Goal: Information Seeking & Learning: Learn about a topic

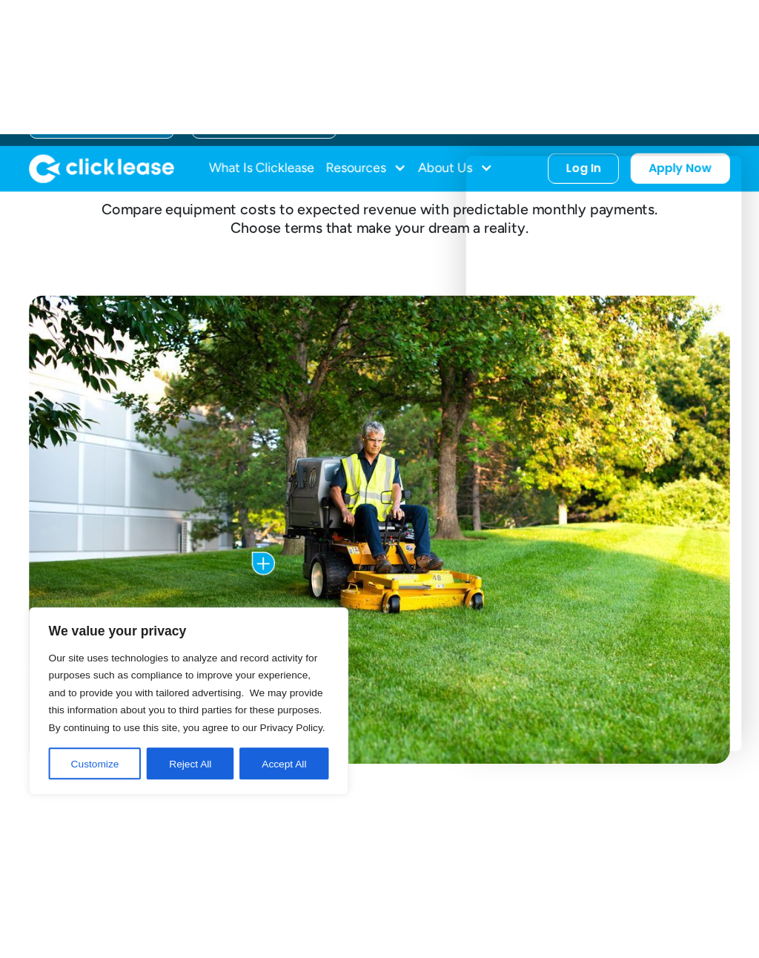
scroll to position [461, 0]
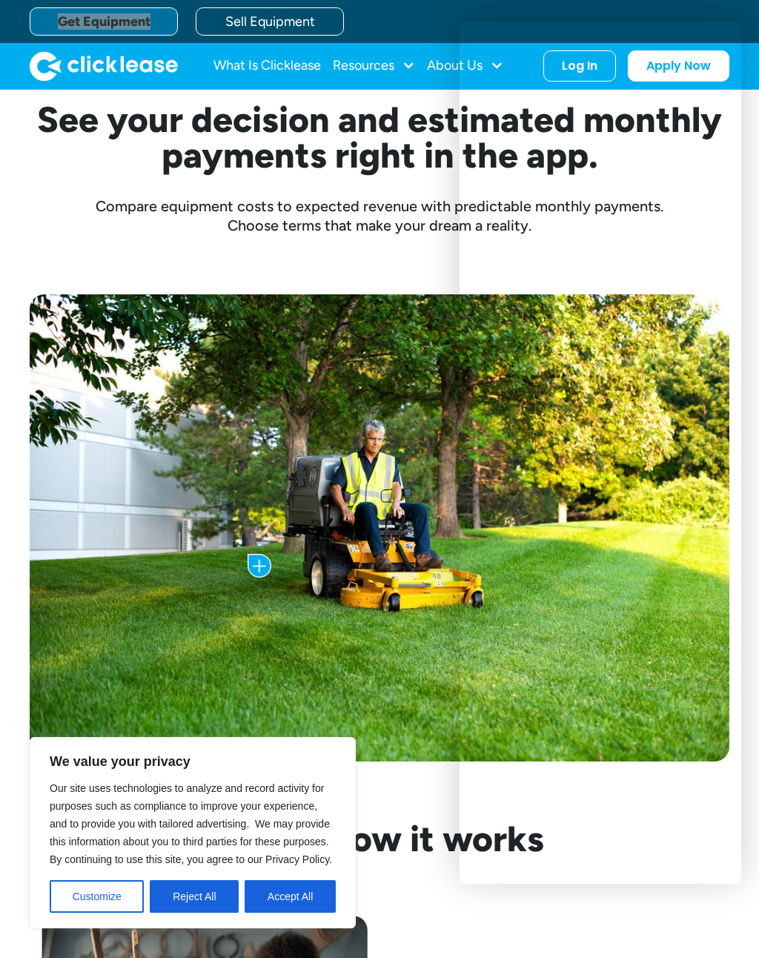
click at [0, 0] on html "We value your privacy Our site uses technologies to analyze and record activity…" at bounding box center [379, 18] width 759 height 958
click at [757, 682] on div "Cost of the Trailer: $5,799.00 Monthly Payment: as low as $200 /mo with Clickle…" at bounding box center [379, 528] width 759 height 586
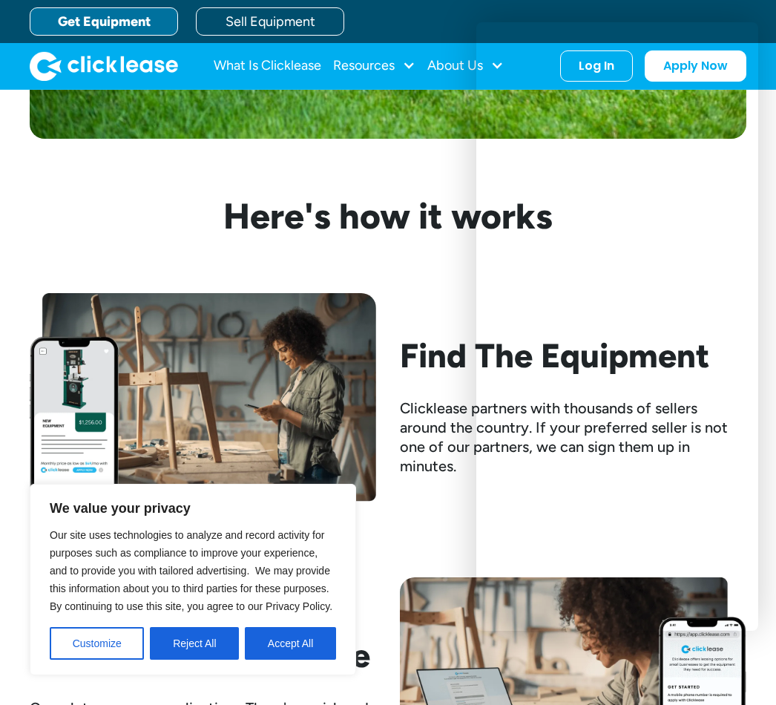
scroll to position [1084, 0]
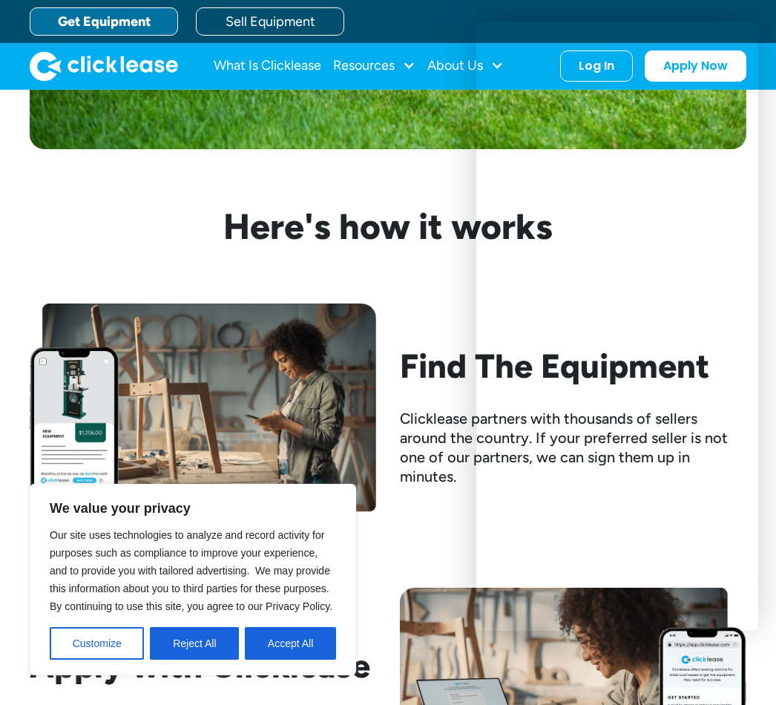
click at [432, 305] on div "Find The Equipment Clicklease partners with thousands of sellers around the cou…" at bounding box center [388, 415] width 716 height 225
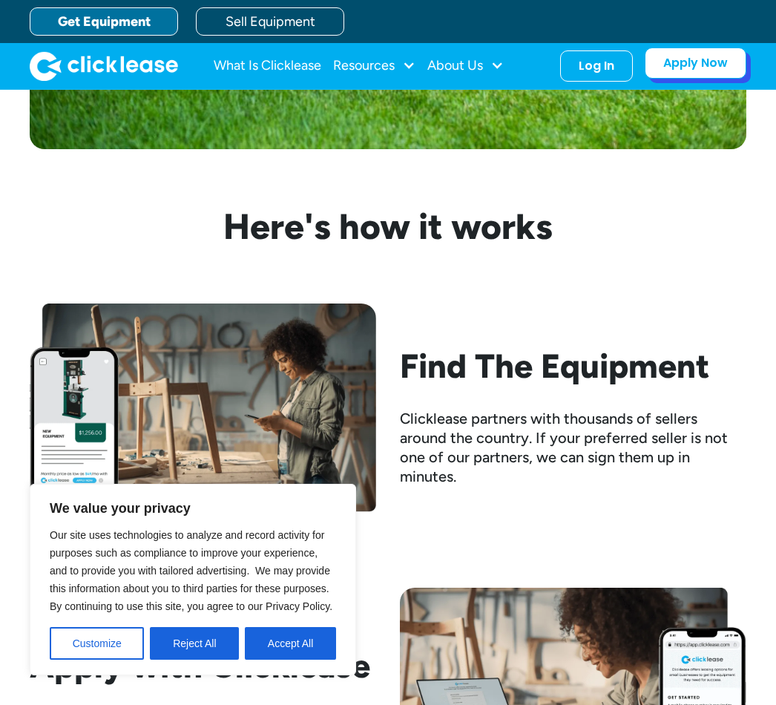
click at [713, 70] on link "Apply Now" at bounding box center [696, 62] width 102 height 31
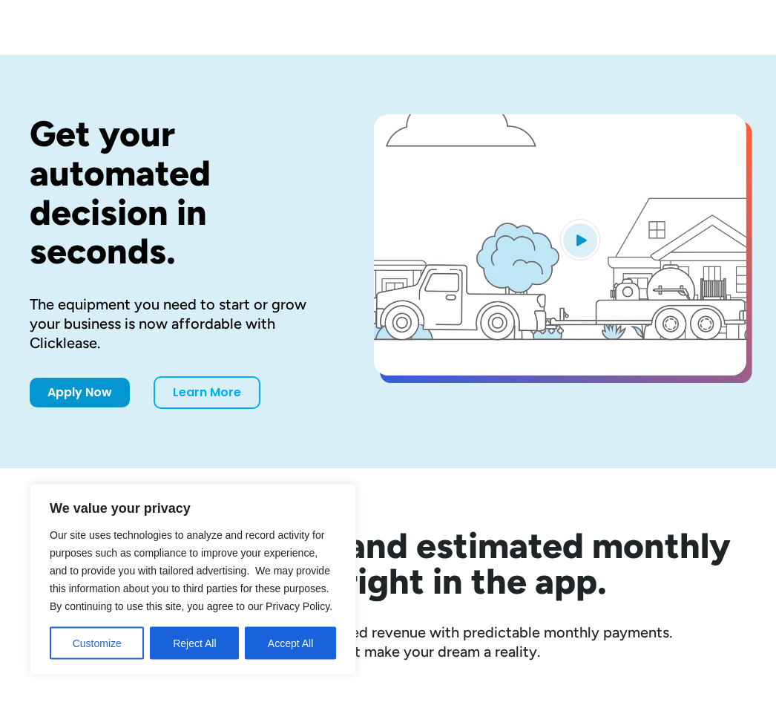
scroll to position [38, 0]
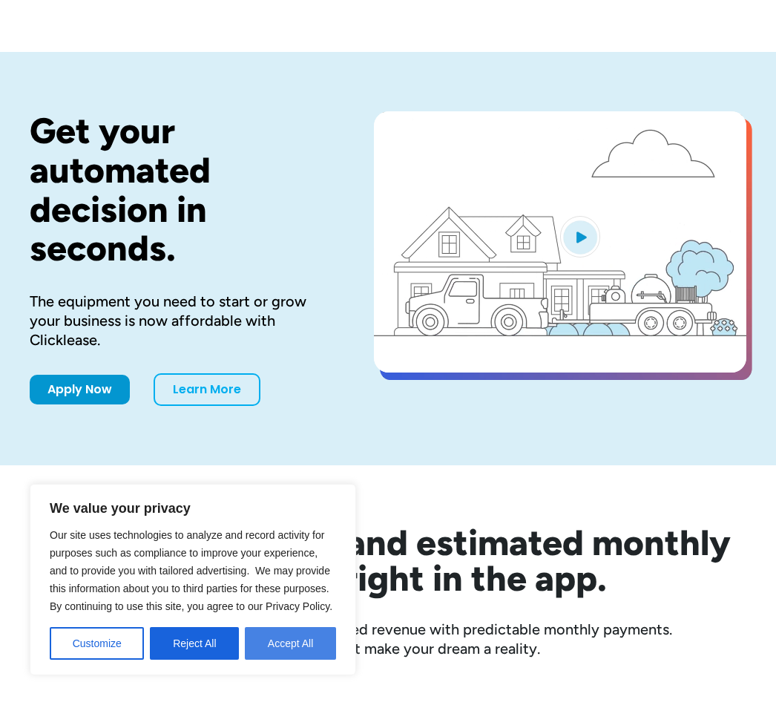
click at [291, 659] on button "Accept All" at bounding box center [290, 643] width 91 height 33
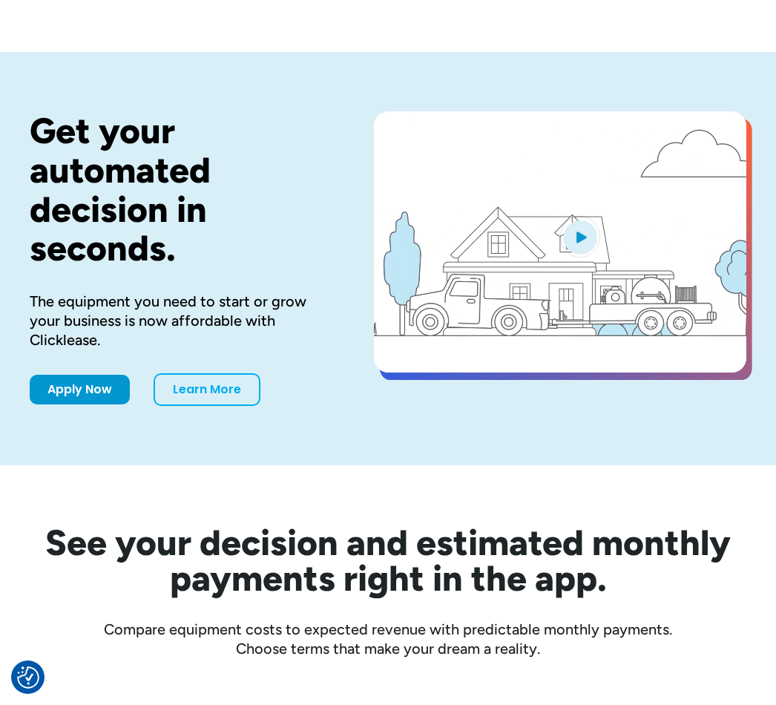
scroll to position [0, 0]
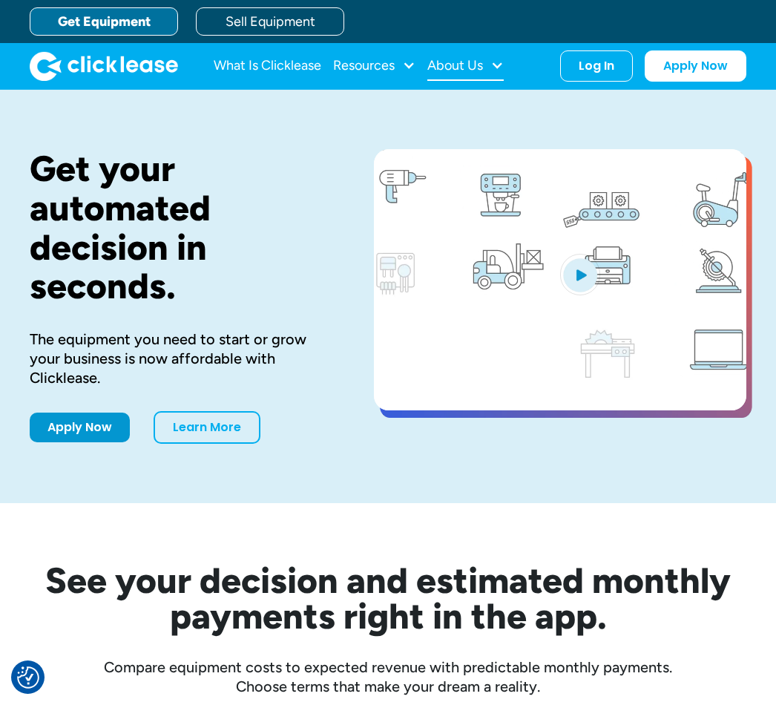
click at [492, 67] on div at bounding box center [496, 65] width 13 height 13
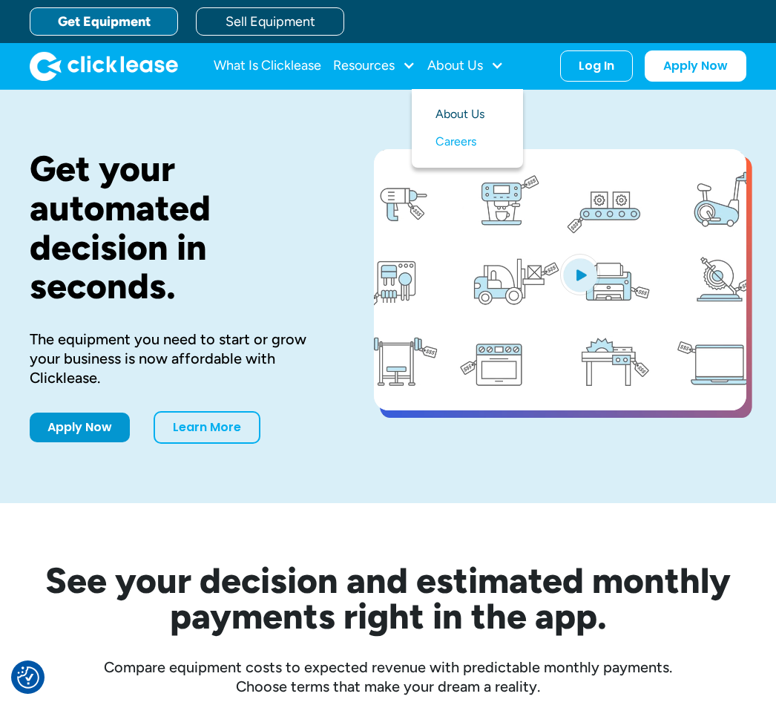
click at [484, 112] on link "About Us" at bounding box center [467, 114] width 64 height 27
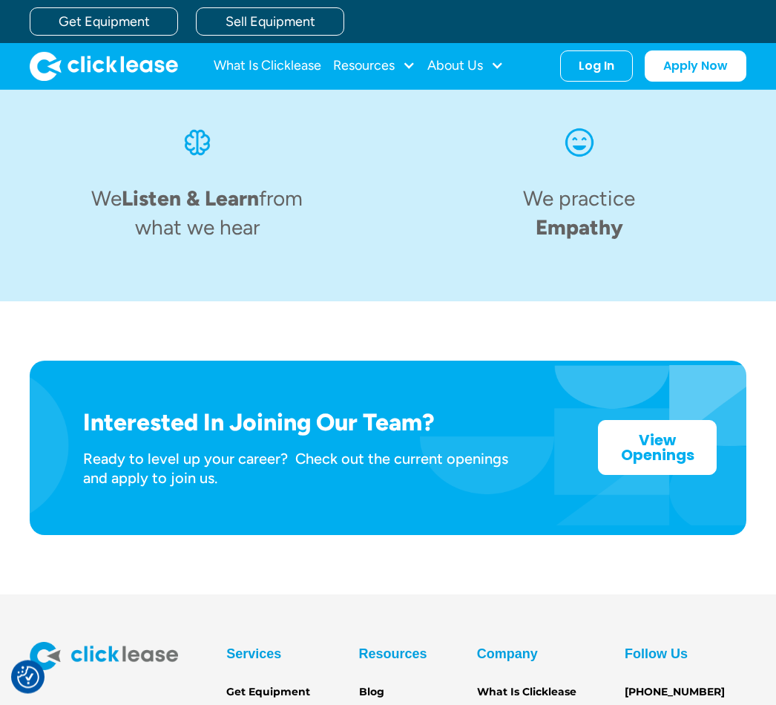
scroll to position [1965, 0]
click at [364, 301] on div "Interested In Joining Our Team? Ready to level up your career? Check out the cu…" at bounding box center [388, 447] width 716 height 292
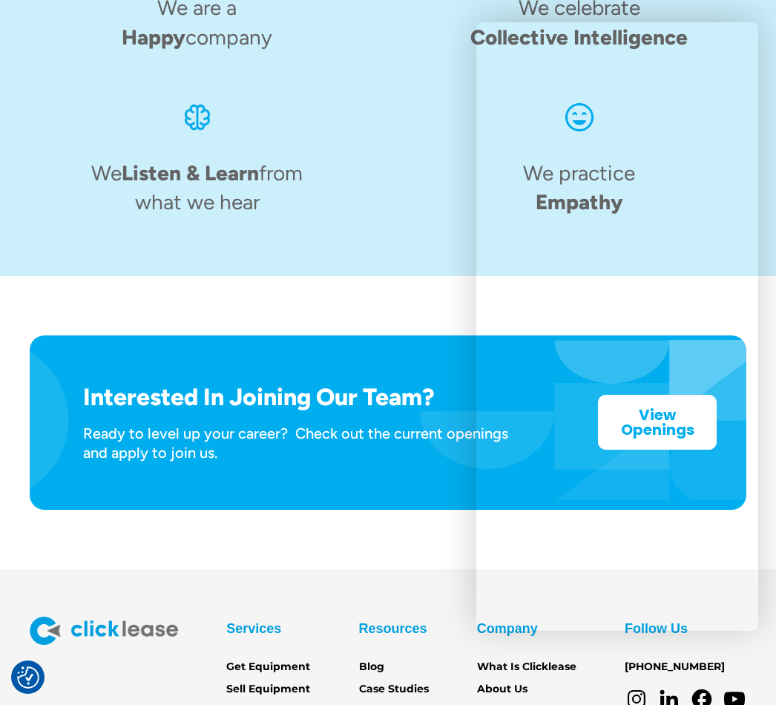
scroll to position [2039, 0]
